Goal: Navigation & Orientation: Find specific page/section

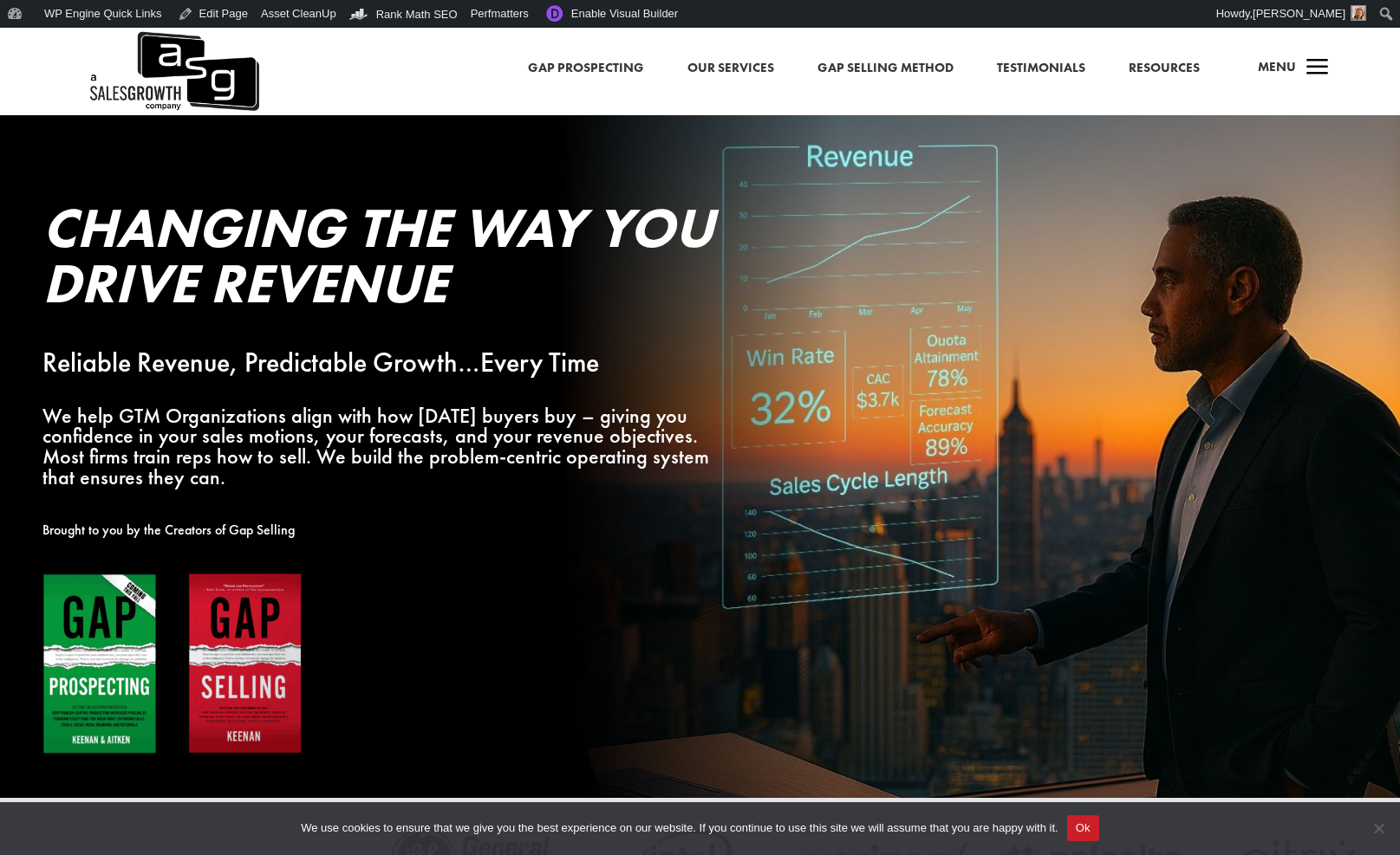
click at [1279, 73] on span "Menu" at bounding box center [1277, 67] width 38 height 18
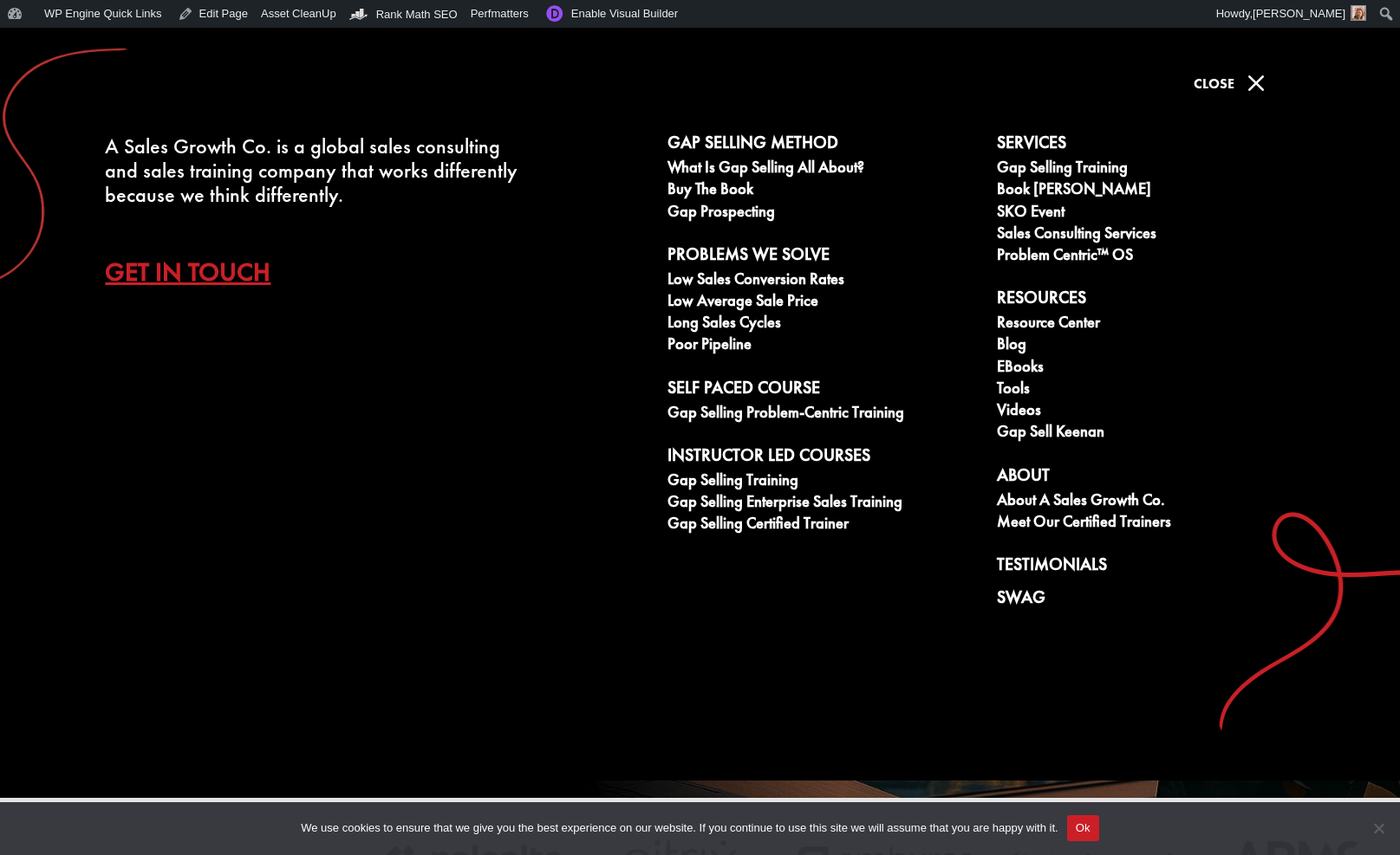
click at [1256, 85] on span "M" at bounding box center [1255, 82] width 35 height 35
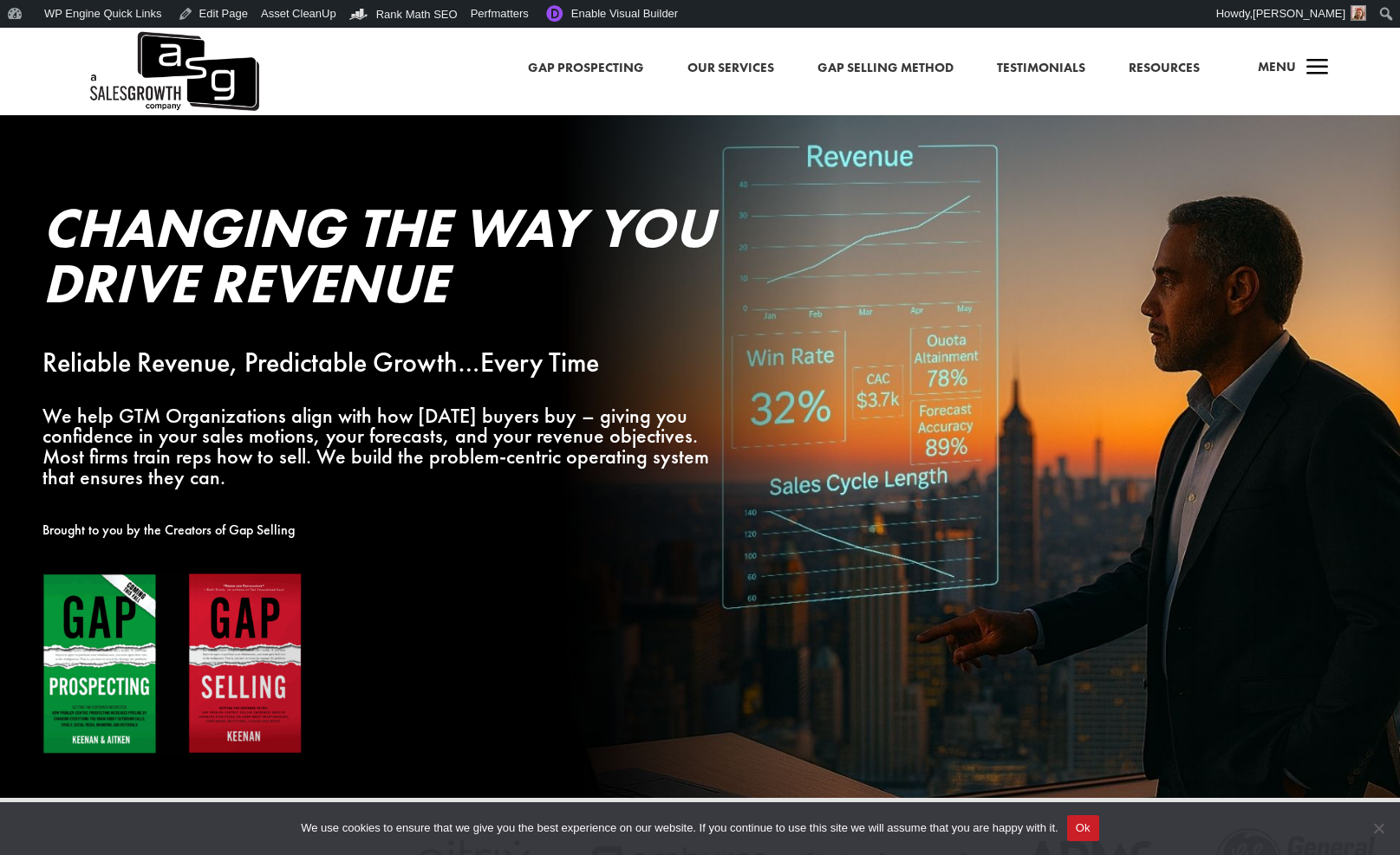
click at [1323, 67] on span "a" at bounding box center [1317, 68] width 35 height 35
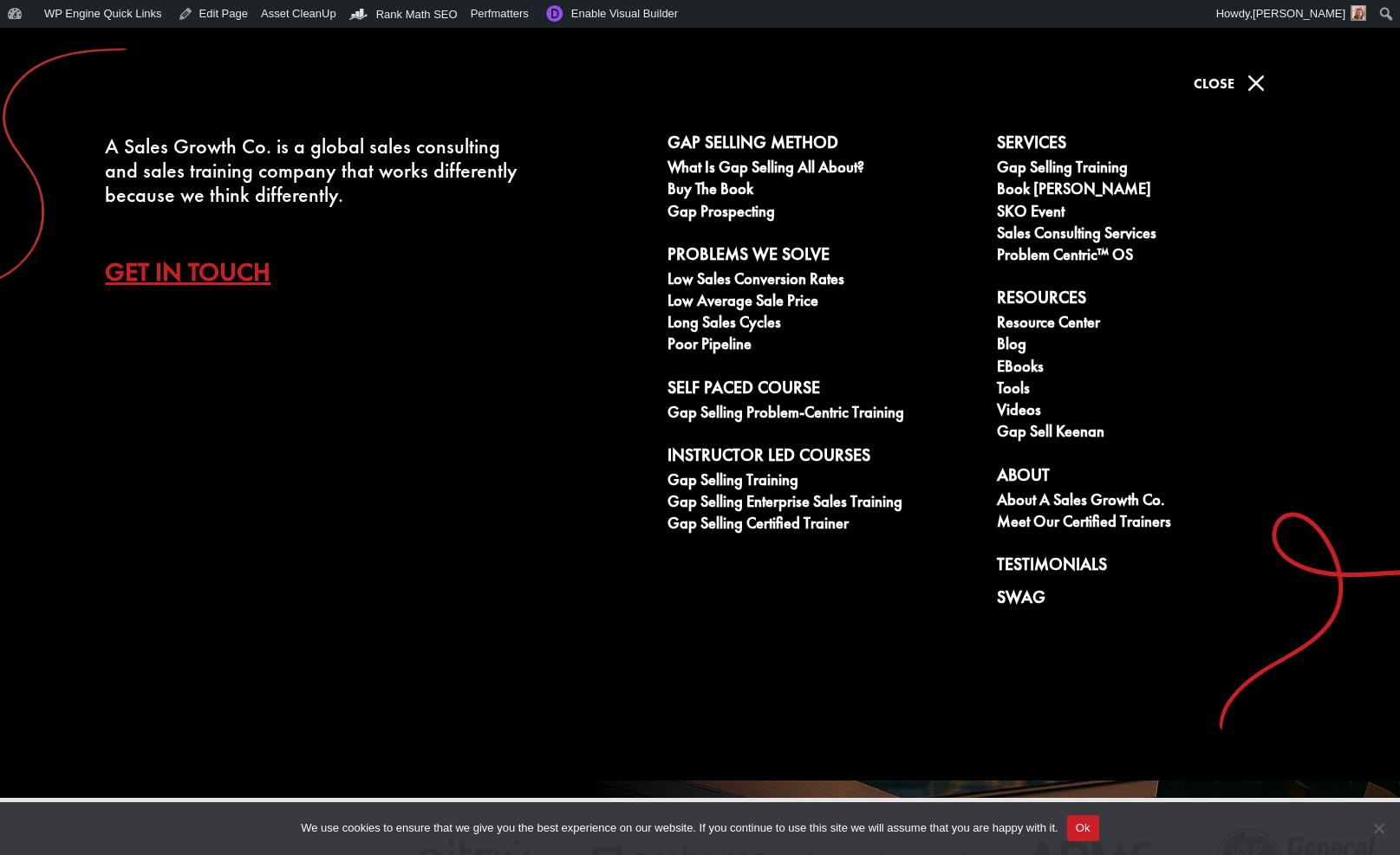
click at [1252, 79] on span "M" at bounding box center [1255, 82] width 35 height 35
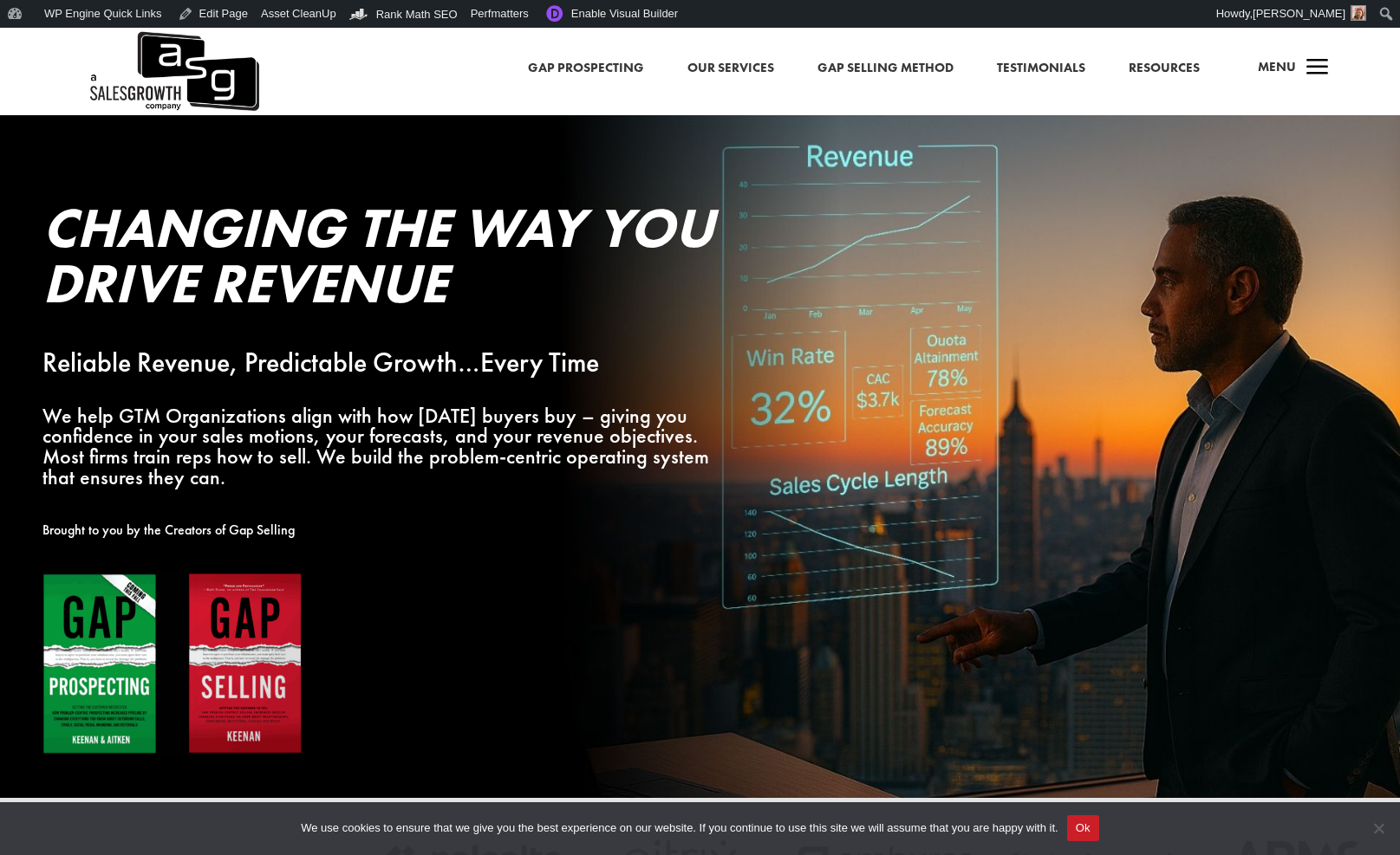
click at [1273, 65] on span "Menu" at bounding box center [1277, 67] width 38 height 18
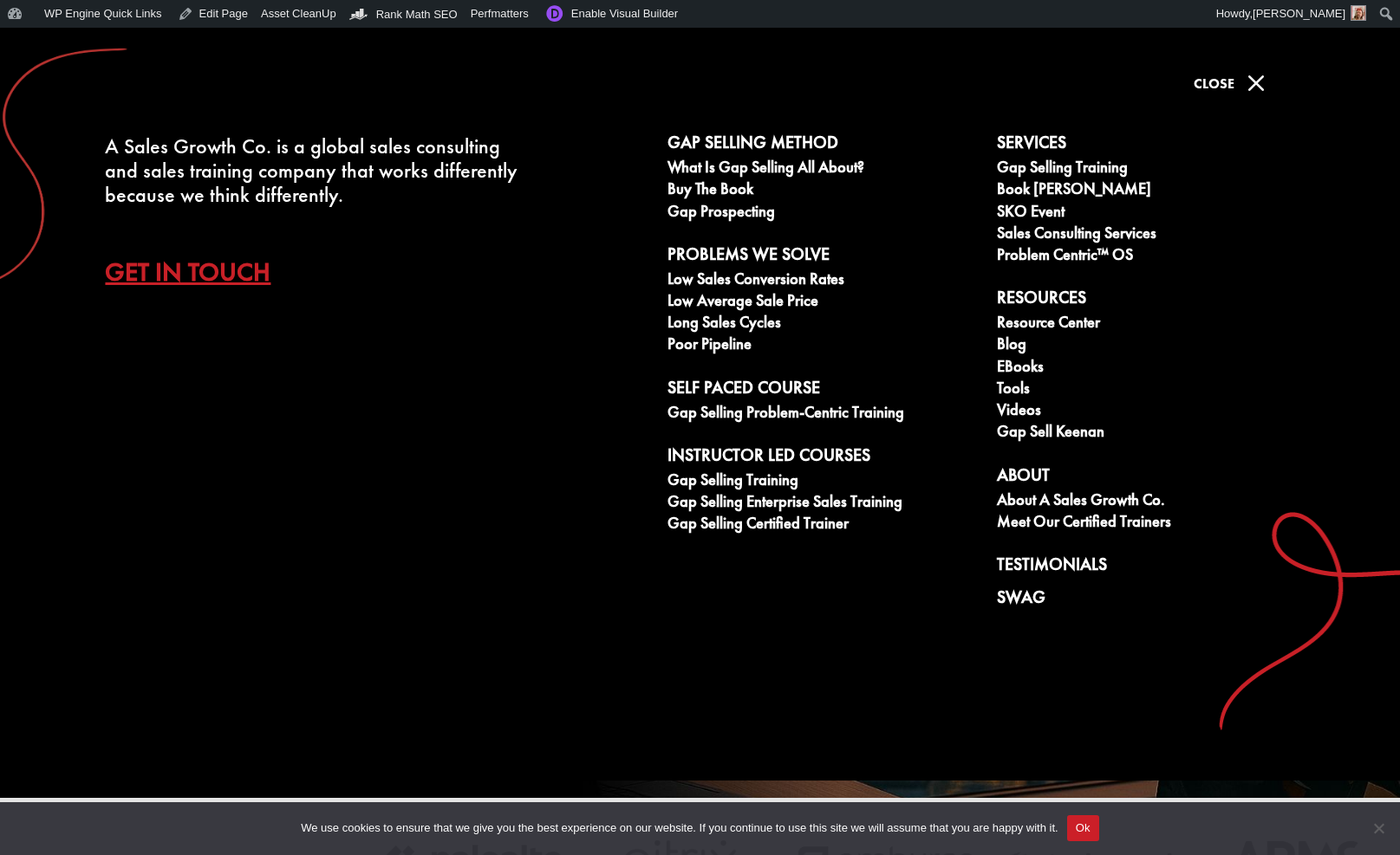
click at [1248, 82] on span "M" at bounding box center [1255, 82] width 35 height 35
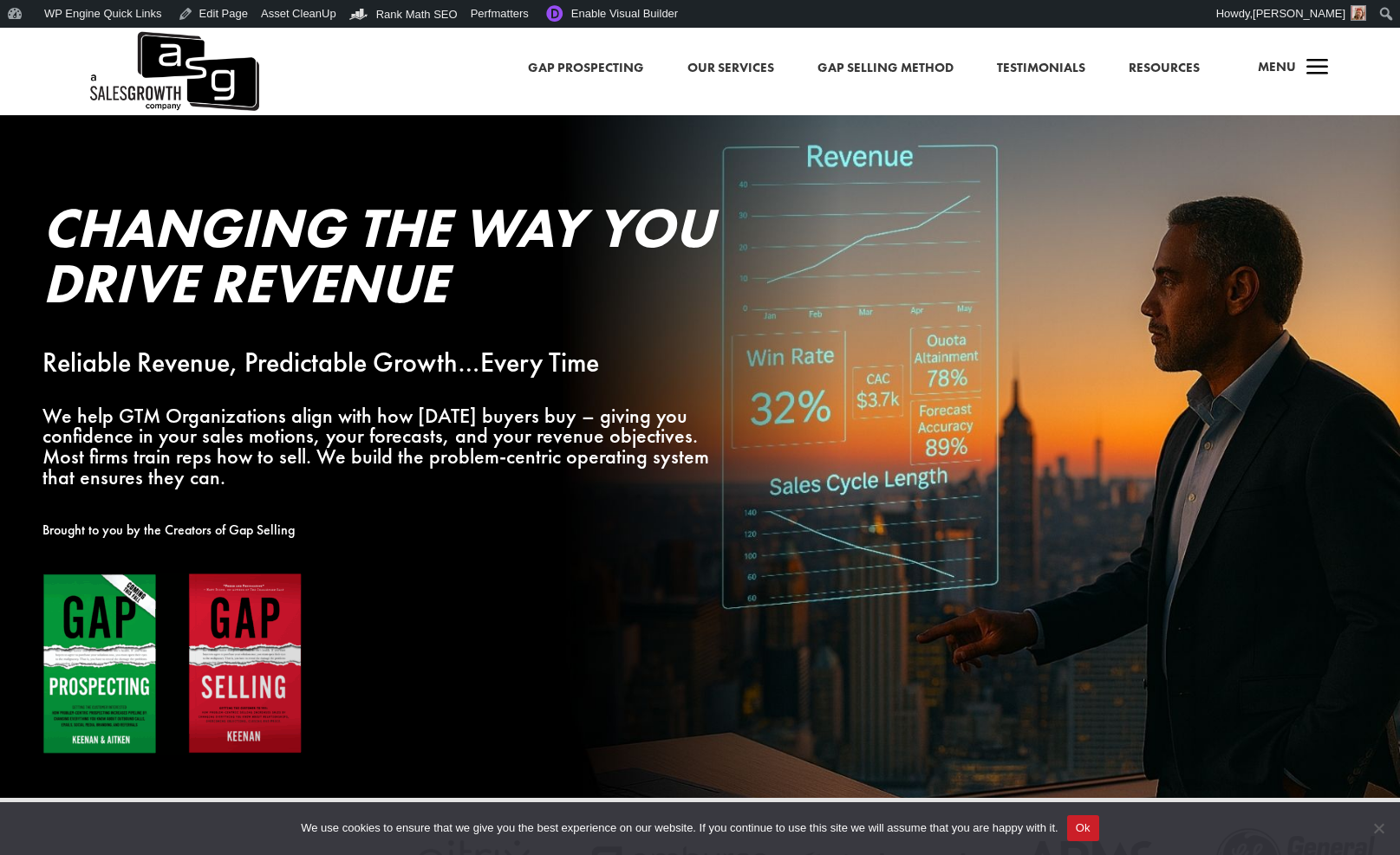
click at [1141, 68] on link "Resources" at bounding box center [1164, 67] width 71 height 22
